Goal: Navigation & Orientation: Find specific page/section

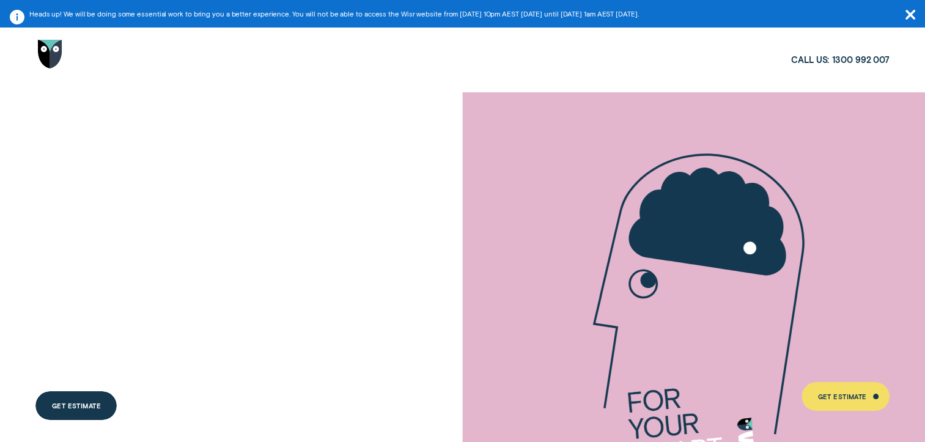
click at [909, 15] on icon "button" at bounding box center [910, 15] width 10 height 10
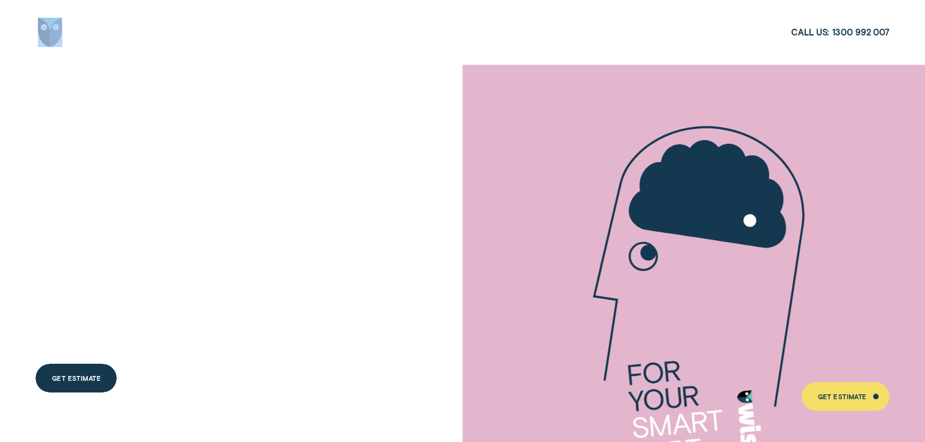
click at [909, 15] on div at bounding box center [462, 32] width 925 height 65
click at [53, 32] on img "Go to home page" at bounding box center [50, 32] width 24 height 29
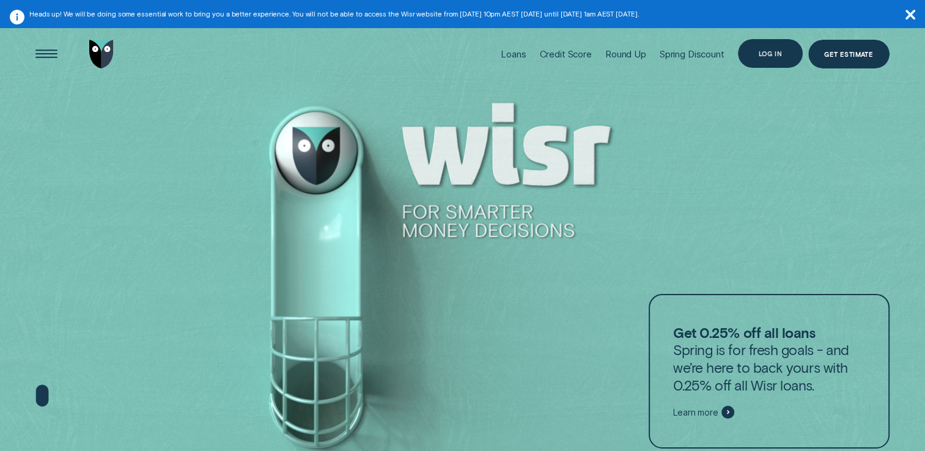
click at [768, 52] on div "Log in" at bounding box center [770, 54] width 24 height 6
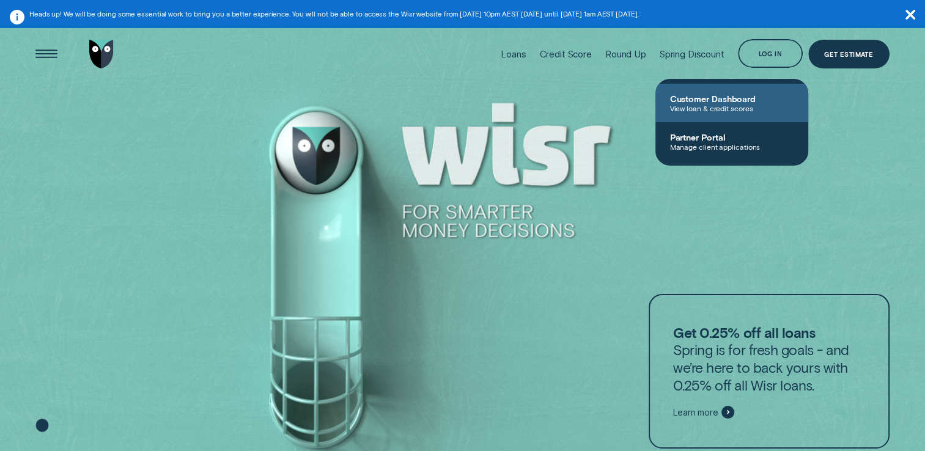
click at [735, 94] on span "Customer Dashboard" at bounding box center [731, 99] width 123 height 10
